Goal: Task Accomplishment & Management: Manage account settings

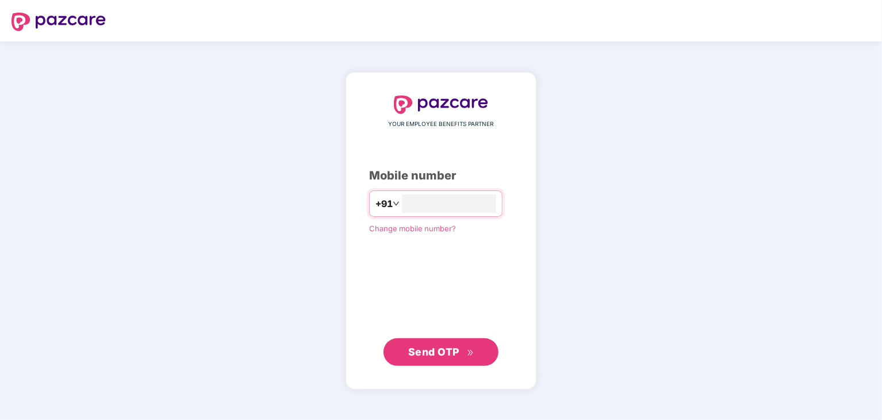
type input "**********"
click at [445, 339] on button "Send OTP" at bounding box center [441, 352] width 115 height 28
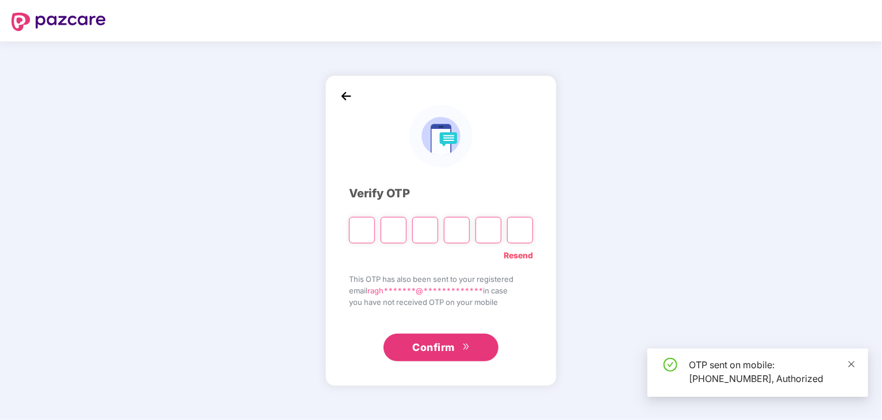
click at [850, 367] on icon "close" at bounding box center [852, 364] width 8 height 8
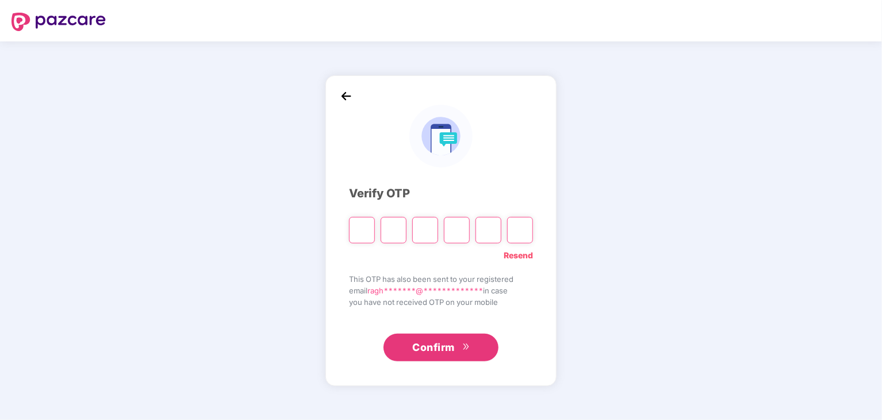
click at [361, 231] on input "Please enter verification code. Digit 1" at bounding box center [362, 230] width 26 height 26
type input "*"
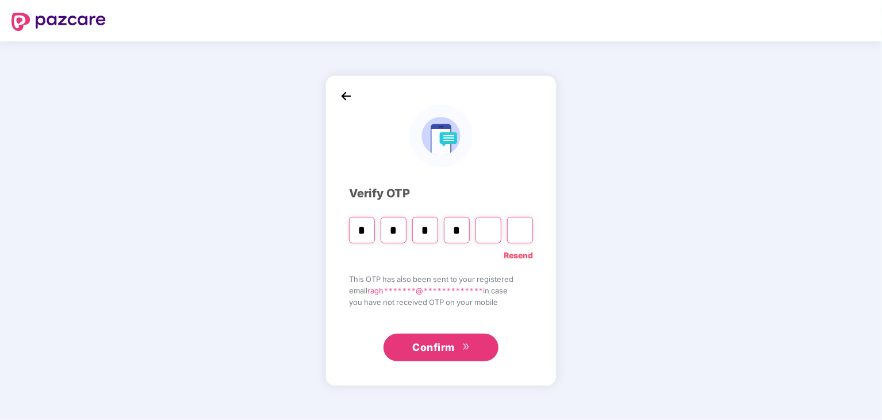
type input "*"
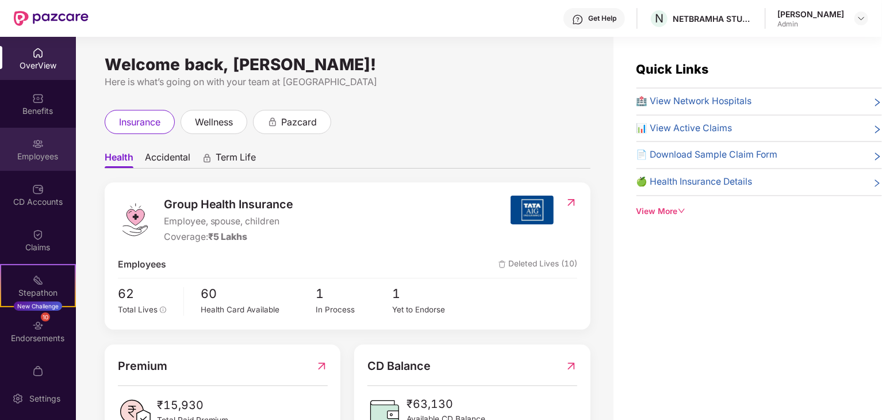
click at [36, 159] on div "Employees" at bounding box center [38, 157] width 76 height 12
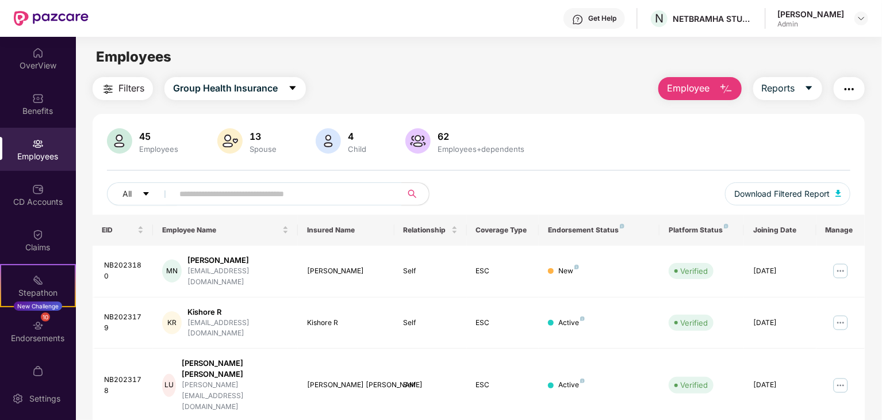
click at [229, 187] on input "text" at bounding box center [282, 193] width 206 height 17
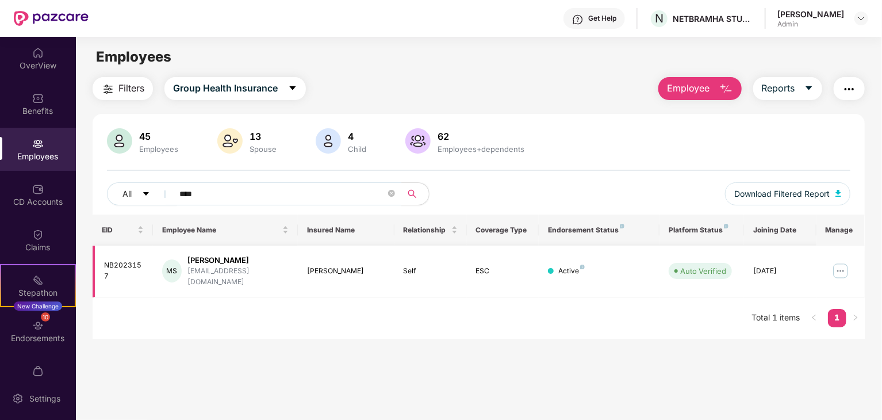
type input "****"
click at [221, 262] on div "[PERSON_NAME]" at bounding box center [237, 260] width 101 height 11
click at [842, 270] on img at bounding box center [841, 271] width 18 height 18
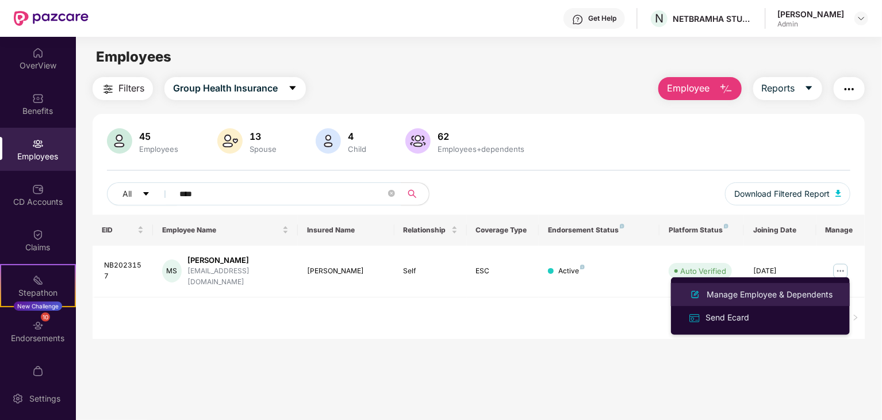
click at [743, 294] on div "Manage Employee & Dependents" at bounding box center [769, 294] width 131 height 13
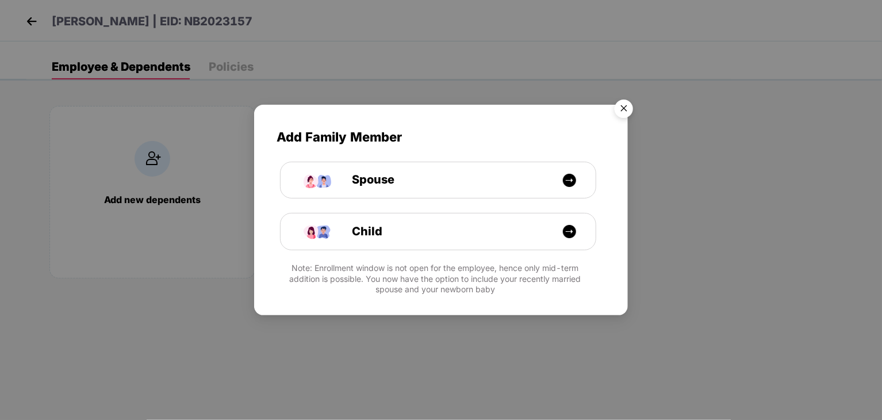
click at [626, 109] on img "Close" at bounding box center [624, 110] width 32 height 32
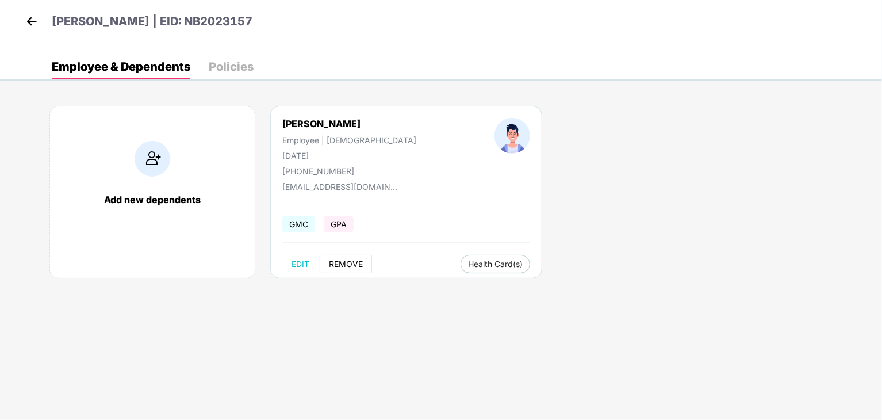
click at [347, 267] on span "REMOVE" at bounding box center [346, 263] width 34 height 9
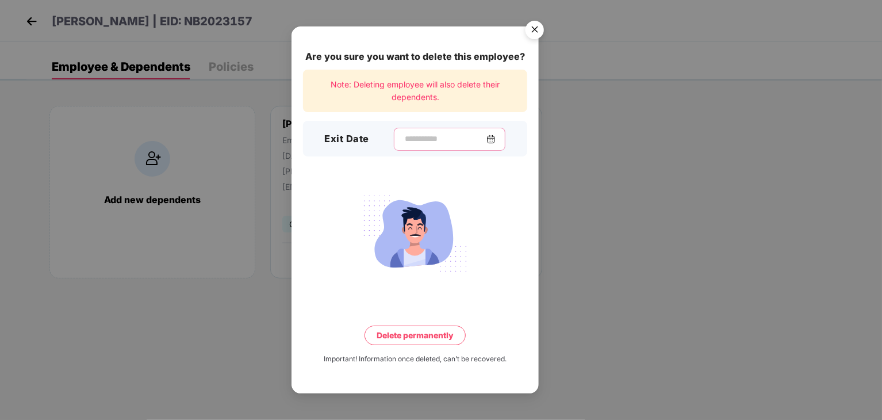
click at [420, 138] on input at bounding box center [445, 139] width 83 height 12
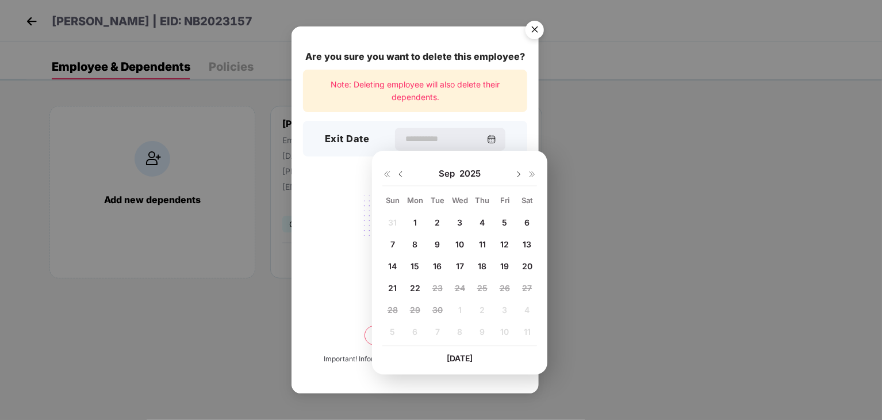
click at [415, 288] on span "22" at bounding box center [415, 288] width 10 height 10
type input "**********"
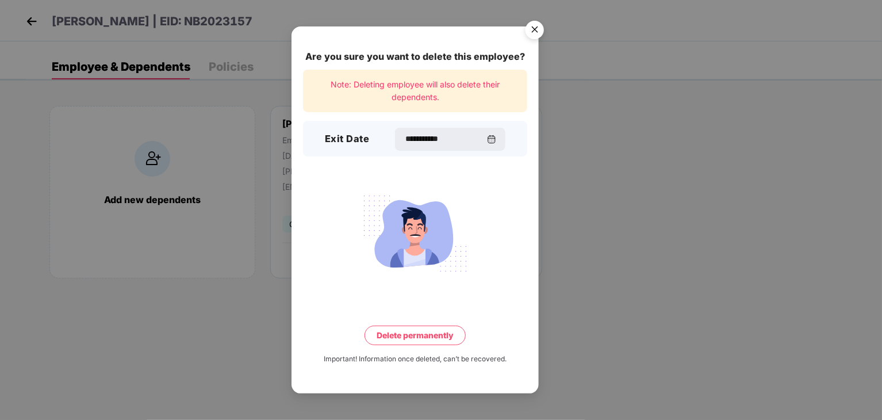
click at [412, 339] on button "Delete permanently" at bounding box center [415, 335] width 101 height 20
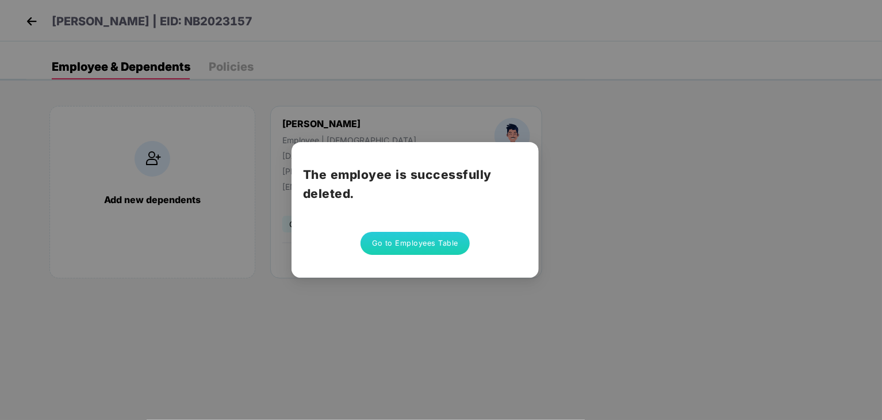
click at [408, 244] on button "Go to Employees Table" at bounding box center [415, 243] width 109 height 23
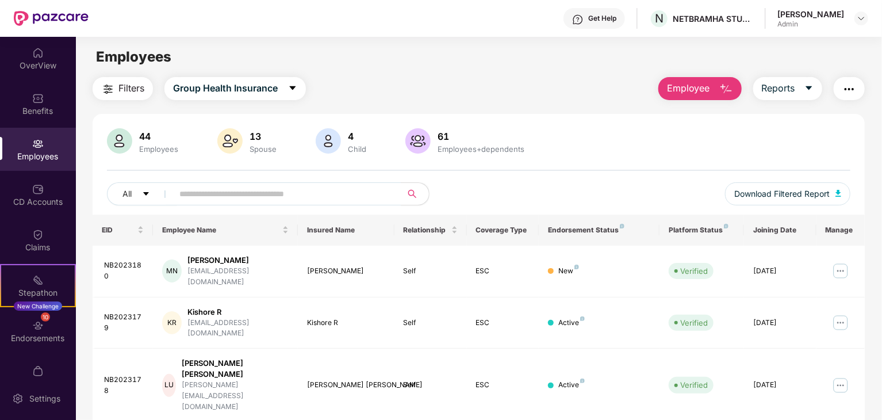
click at [196, 44] on main "Employees Filters Group Health Insurance Employee Reports 44 Employees 13 Spous…" at bounding box center [479, 247] width 806 height 420
click at [311, 190] on input "text" at bounding box center [282, 193] width 206 height 17
type input "******"
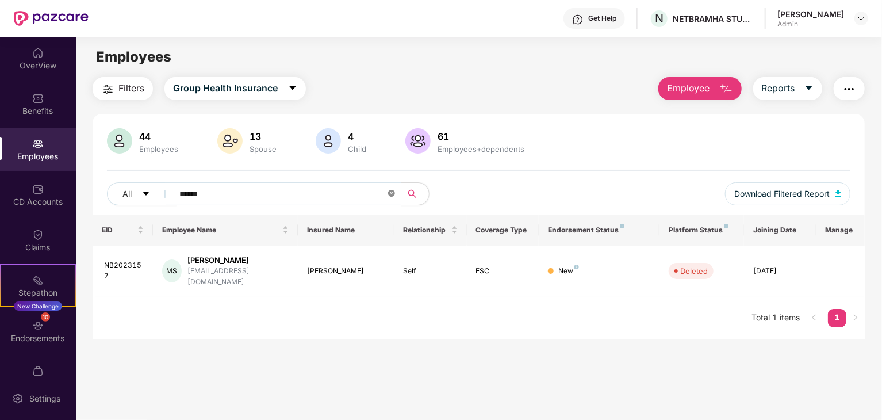
click at [393, 194] on icon "close-circle" at bounding box center [391, 193] width 7 height 7
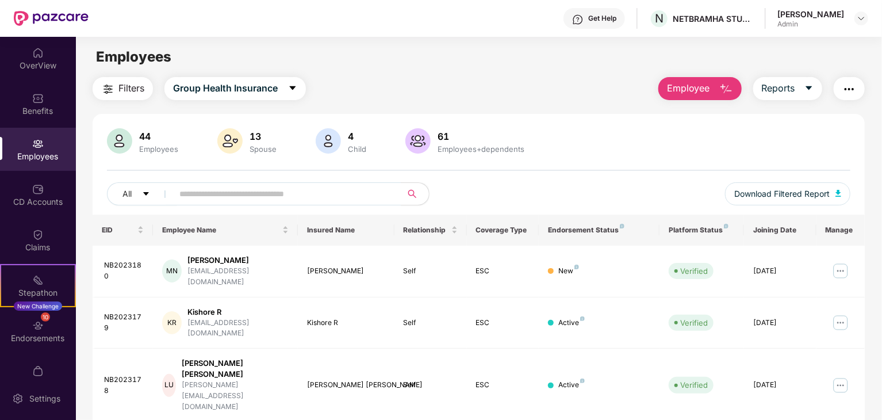
click at [145, 136] on div "44" at bounding box center [159, 137] width 44 height 12
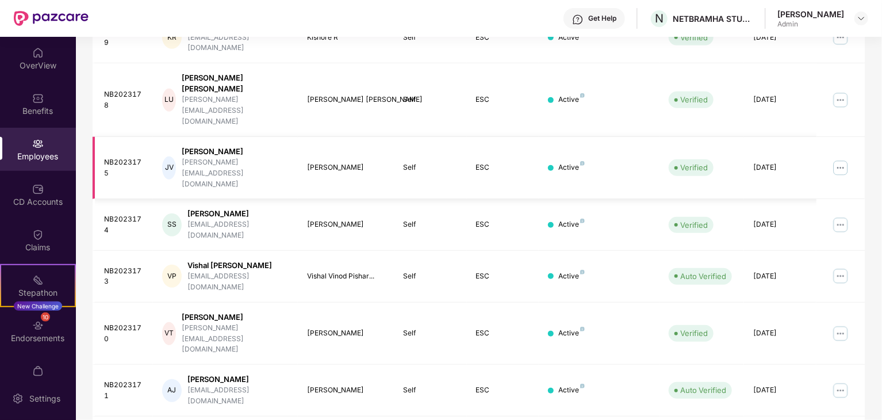
scroll to position [285, 0]
click at [165, 399] on div "EID Employee Name Insured Name Relationship Coverage Type Endorsement Status Pl…" at bounding box center [479, 244] width 772 height 631
click at [179, 12] on div "Get Help N NETBRAMHA STUDIOS LLP [PERSON_NAME] Admin" at bounding box center [479, 18] width 780 height 37
